Goal: Information Seeking & Learning: Learn about a topic

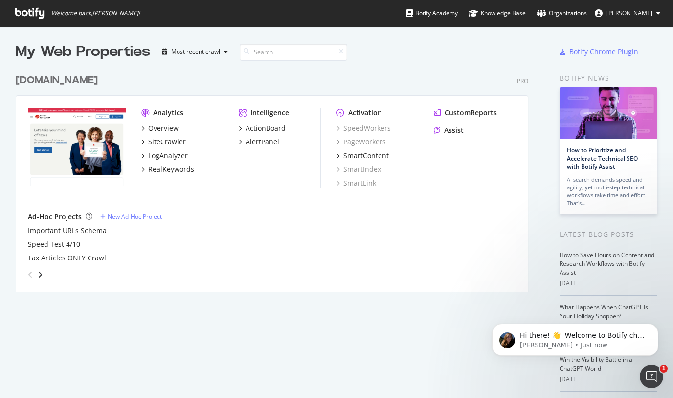
click at [77, 79] on div "[DOMAIN_NAME]" at bounding box center [57, 80] width 82 height 14
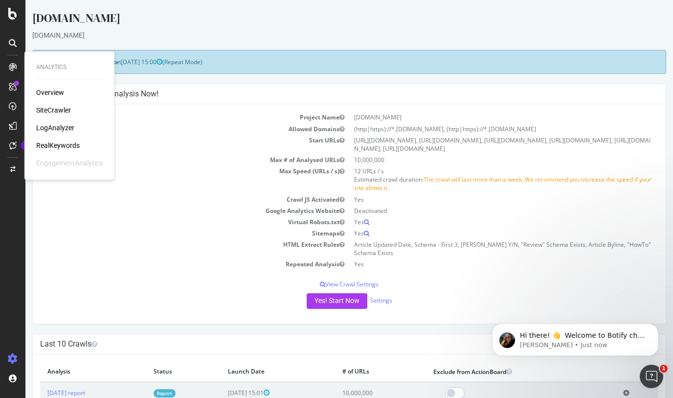
click at [45, 125] on div "LogAnalyzer" at bounding box center [55, 128] width 38 height 10
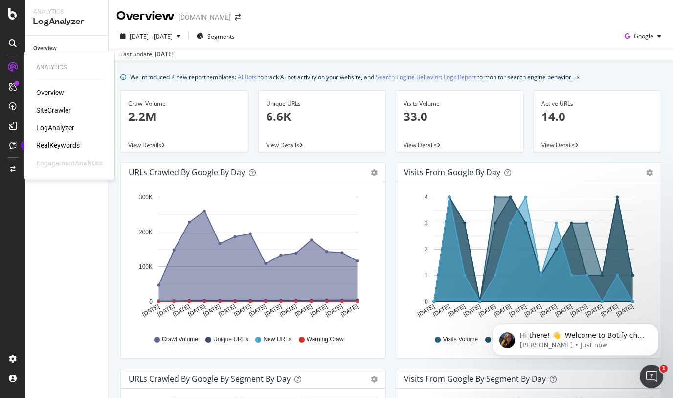
click at [46, 91] on div "Overview" at bounding box center [50, 93] width 28 height 10
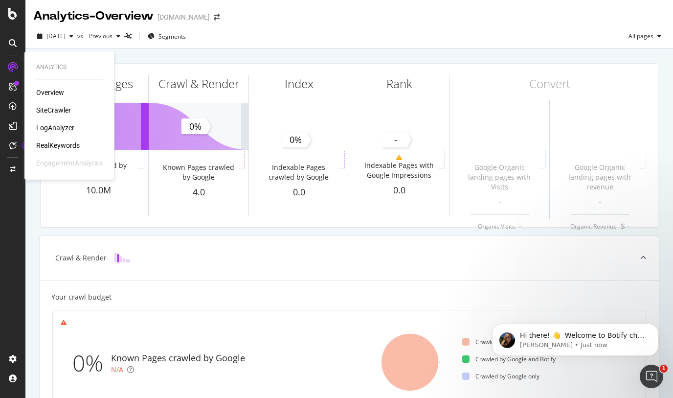
click at [69, 114] on div "SiteCrawler" at bounding box center [53, 110] width 35 height 10
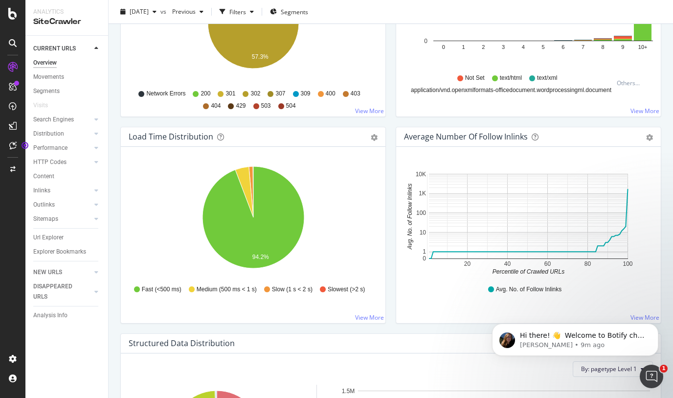
scroll to position [665, 0]
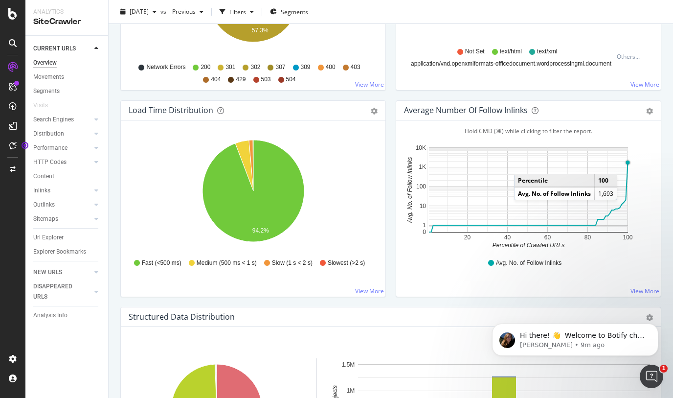
click at [627, 164] on circle "A chart." at bounding box center [628, 162] width 4 height 4
